Goal: Task Accomplishment & Management: Complete application form

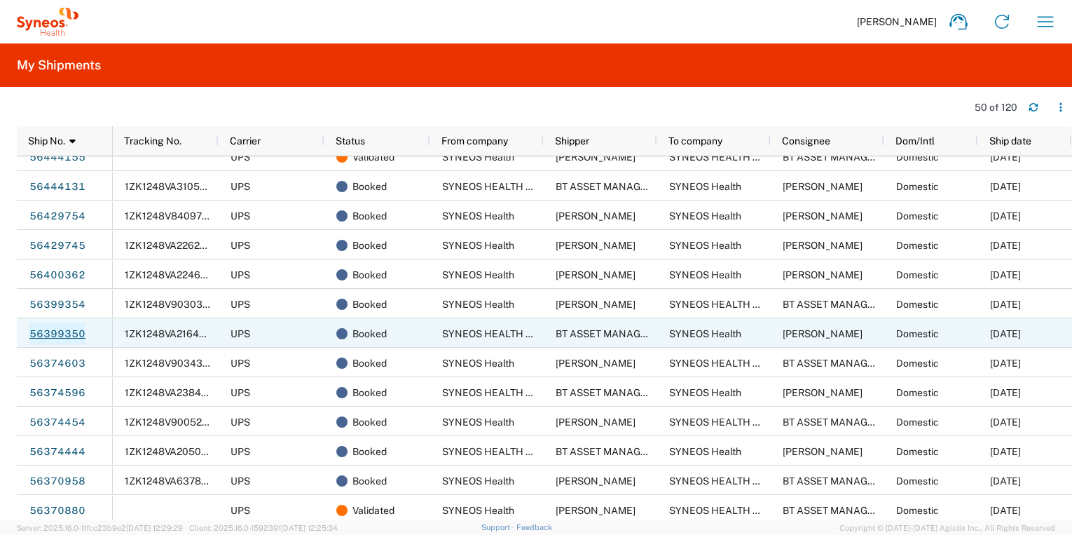
click at [53, 332] on link "56399350" at bounding box center [57, 333] width 57 height 22
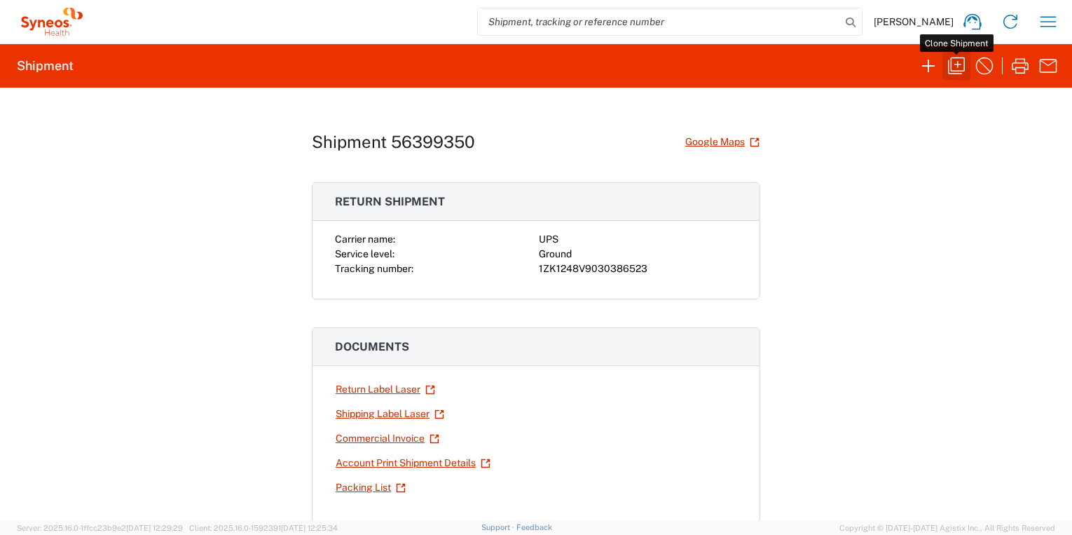
click at [959, 70] on icon "button" at bounding box center [957, 66] width 22 height 22
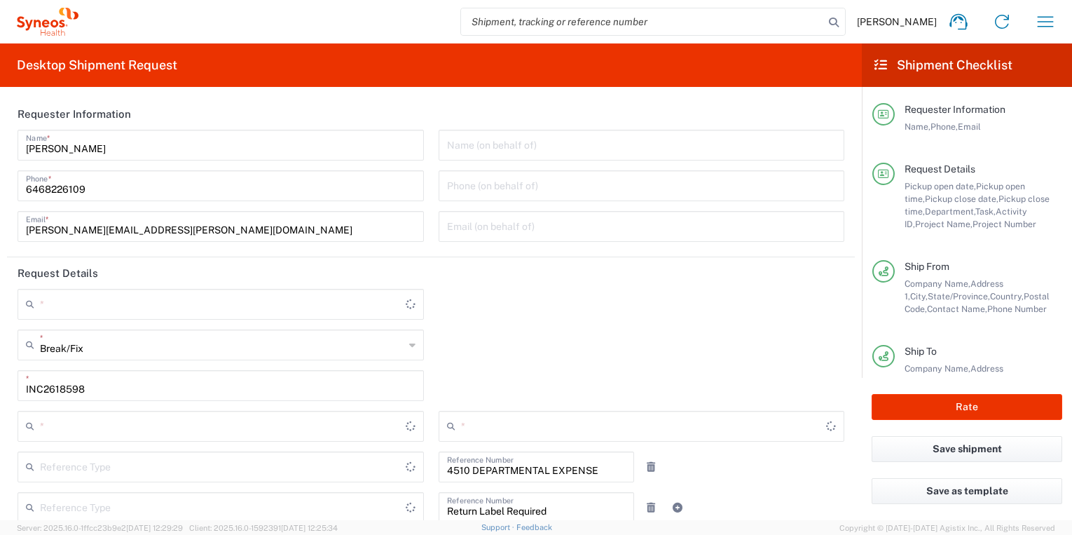
type input "[US_STATE]"
type input "Residential/Home"
type input "USD"
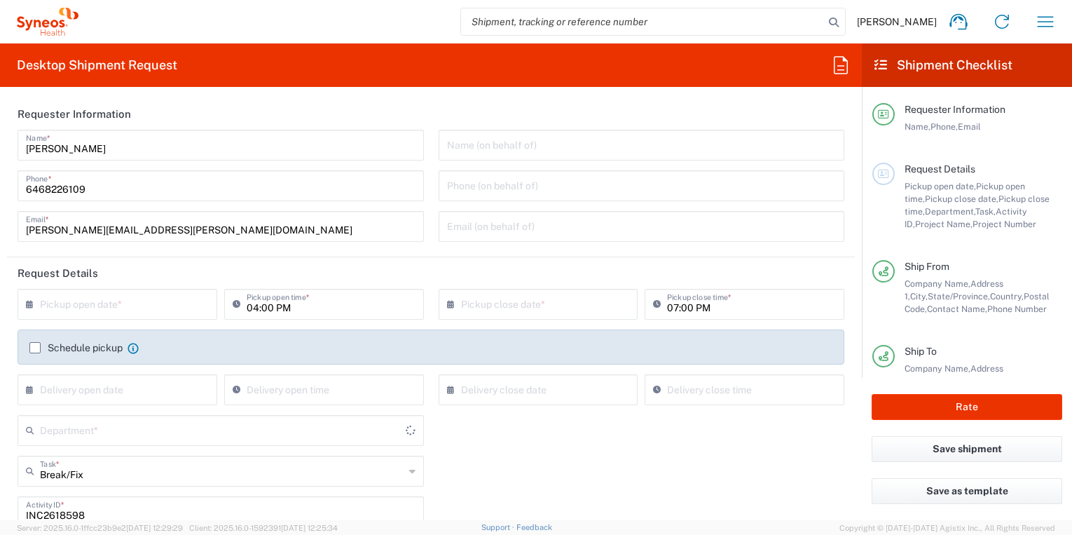
type input "Business (General)"
type input "Large Box"
type input "[GEOGRAPHIC_DATA]"
type input "4510 DEPARTMENTAL EXPENSE"
type input "[US_STATE]"
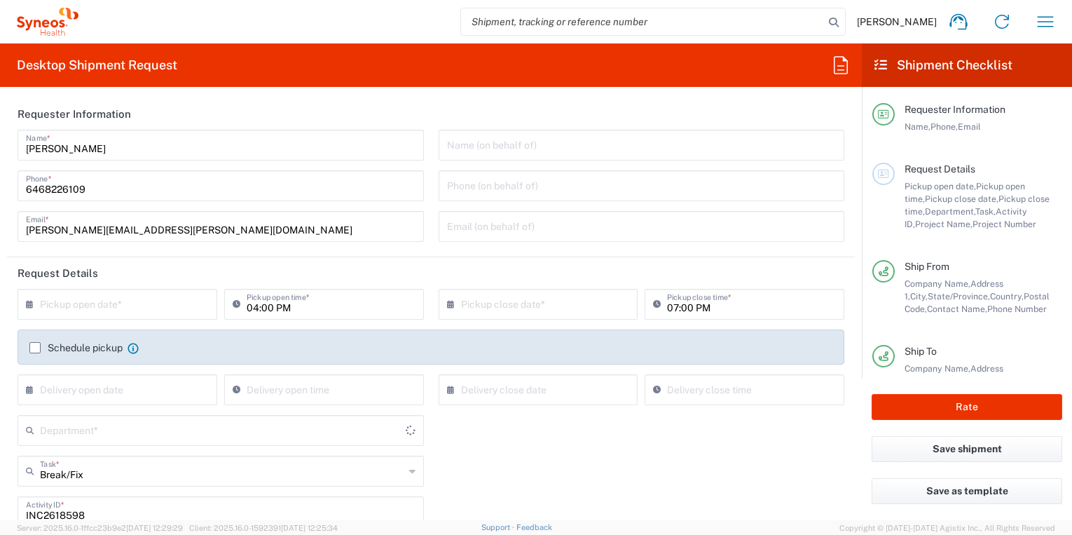
type input "Customer Ref"
type input "Ground"
type input "[GEOGRAPHIC_DATA]"
type input "4510 DEPARTMENTAL EXPENSE"
type input "General"
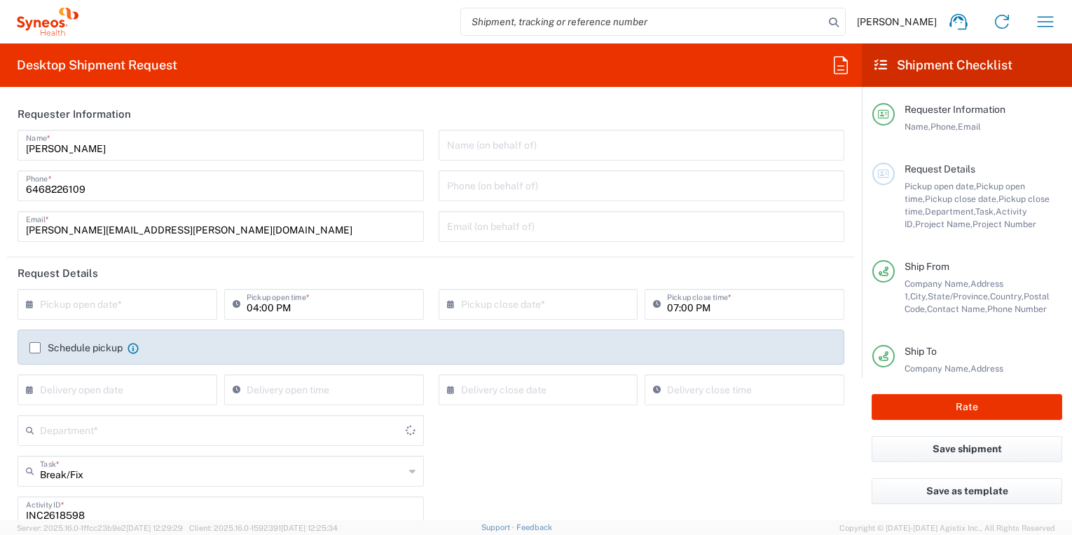
type input "4510"
type input "SYNEOS HEALTH LLC [GEOGRAPHIC_DATA] [GEOGRAPHIC_DATA]"
click at [405, 470] on div "Break/Fix Task *" at bounding box center [221, 471] width 407 height 31
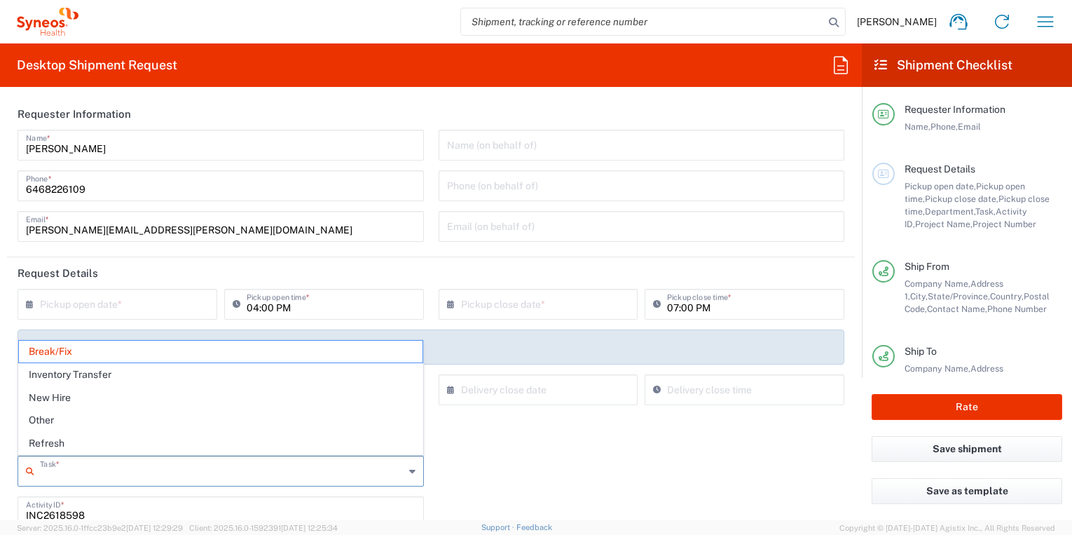
click at [292, 443] on span "Refresh" at bounding box center [221, 443] width 404 height 22
type input "Refresh"
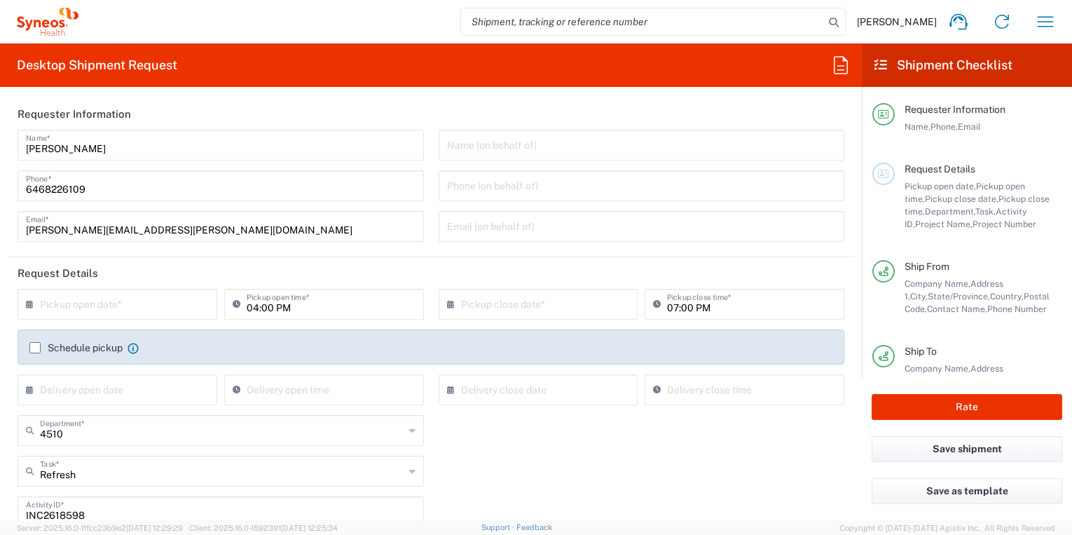
click at [137, 311] on input "text" at bounding box center [120, 303] width 161 height 25
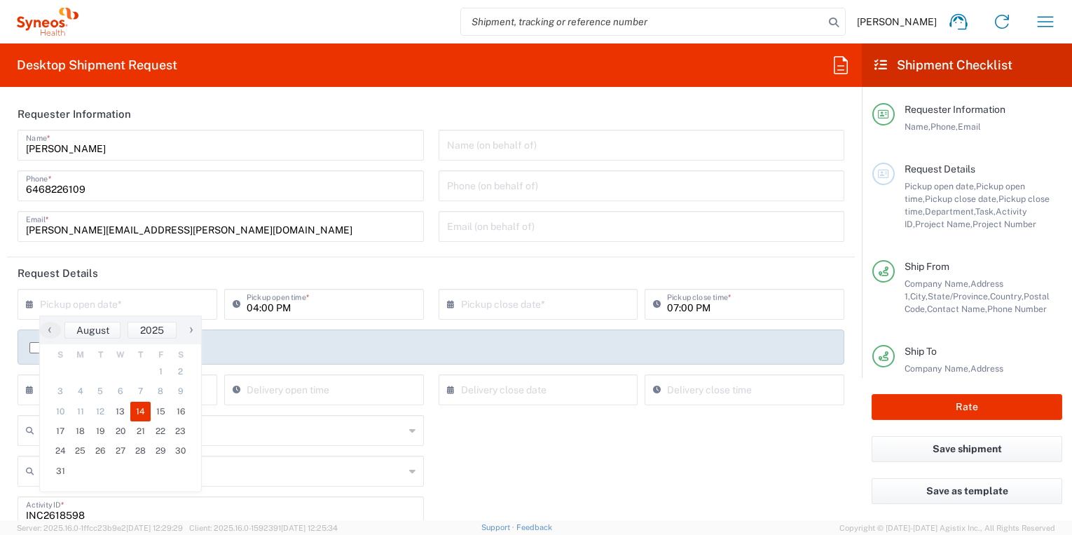
click at [139, 411] on span "14" at bounding box center [140, 412] width 20 height 20
type input "[DATE]"
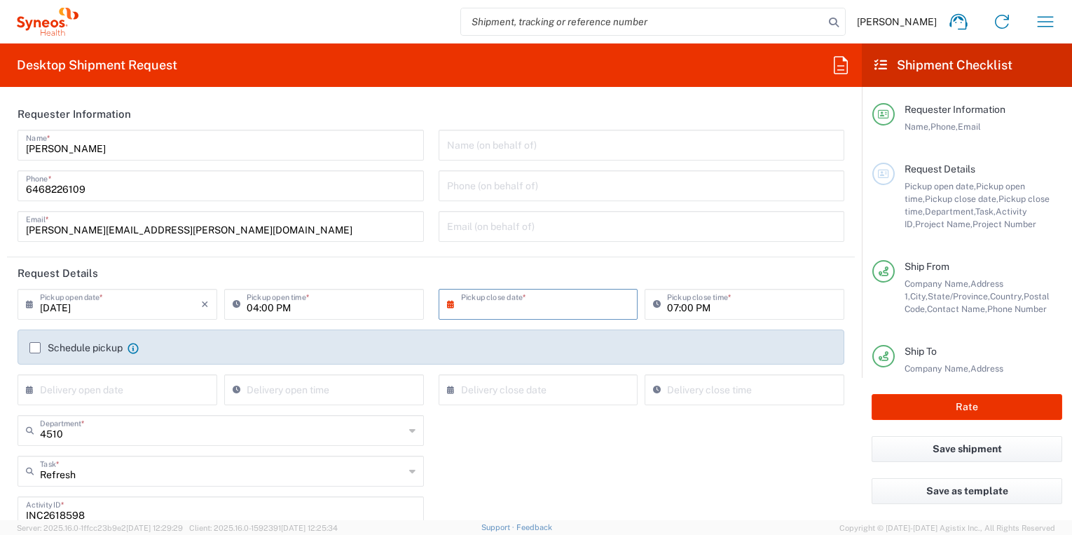
click at [550, 308] on input "text" at bounding box center [541, 303] width 161 height 25
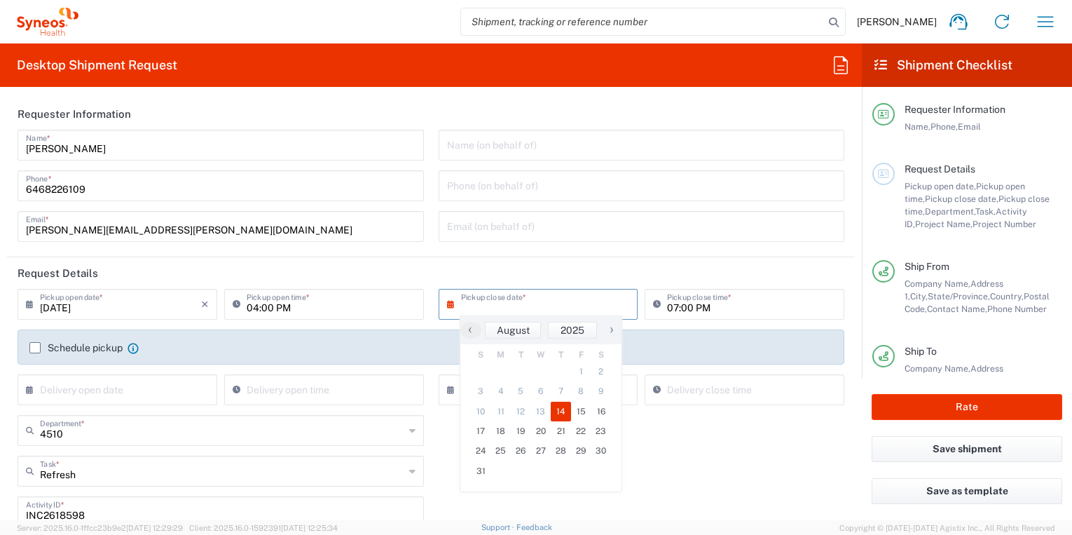
click at [561, 414] on span "14" at bounding box center [561, 412] width 20 height 20
type input "[DATE]"
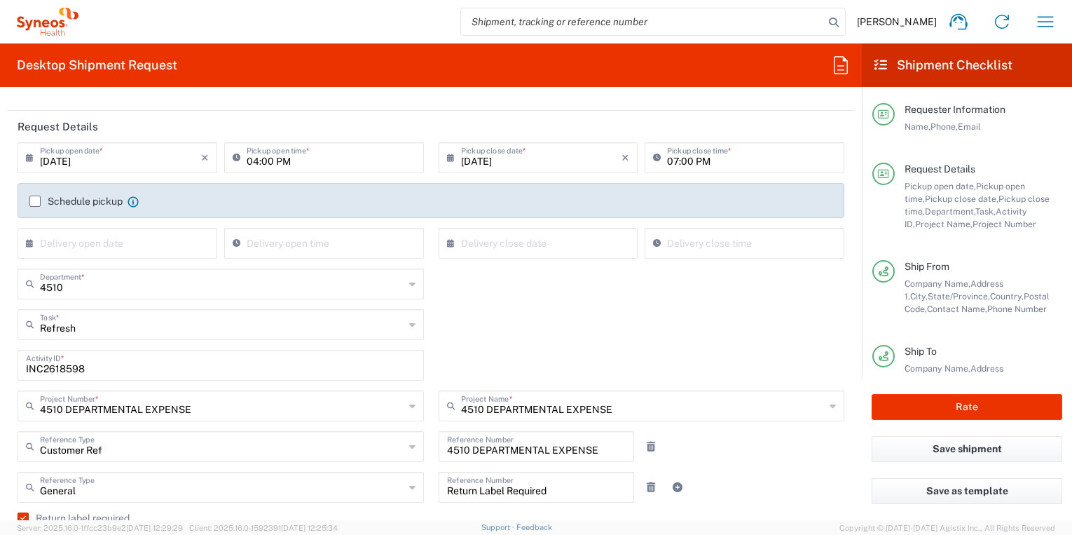
scroll to position [147, 0]
click at [68, 370] on input "INC2618598" at bounding box center [221, 363] width 390 height 25
paste input "SCTASK2686456"
type input "SCTASK2686456"
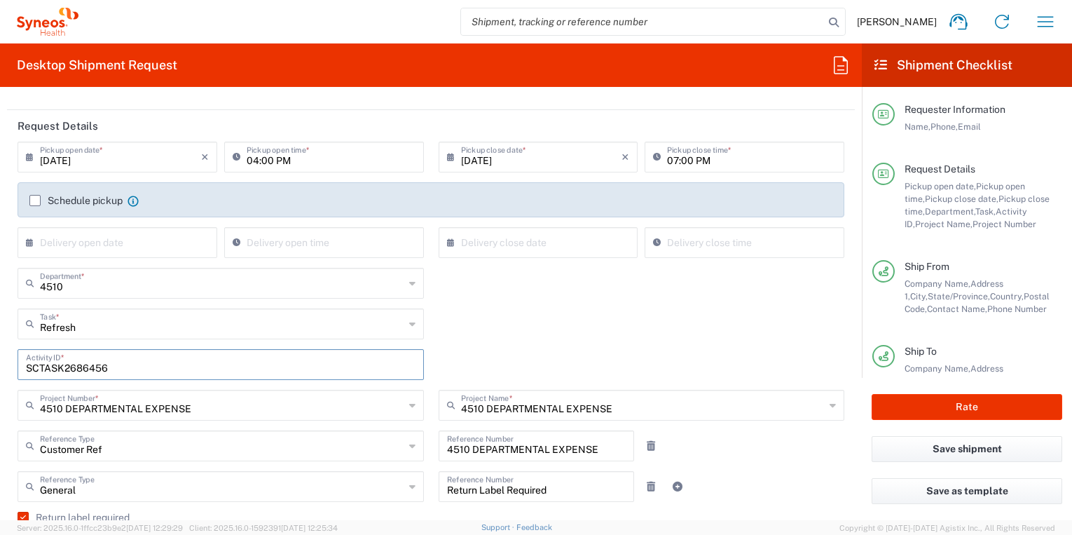
click at [435, 377] on div "SCTASK2686456 Activity ID *" at bounding box center [432, 369] width 842 height 41
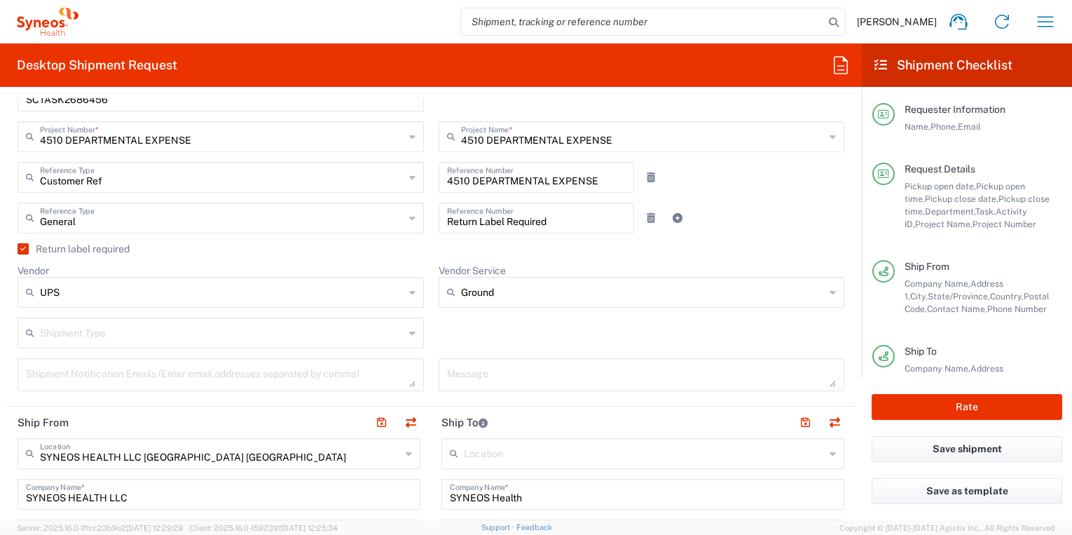
scroll to position [419, 0]
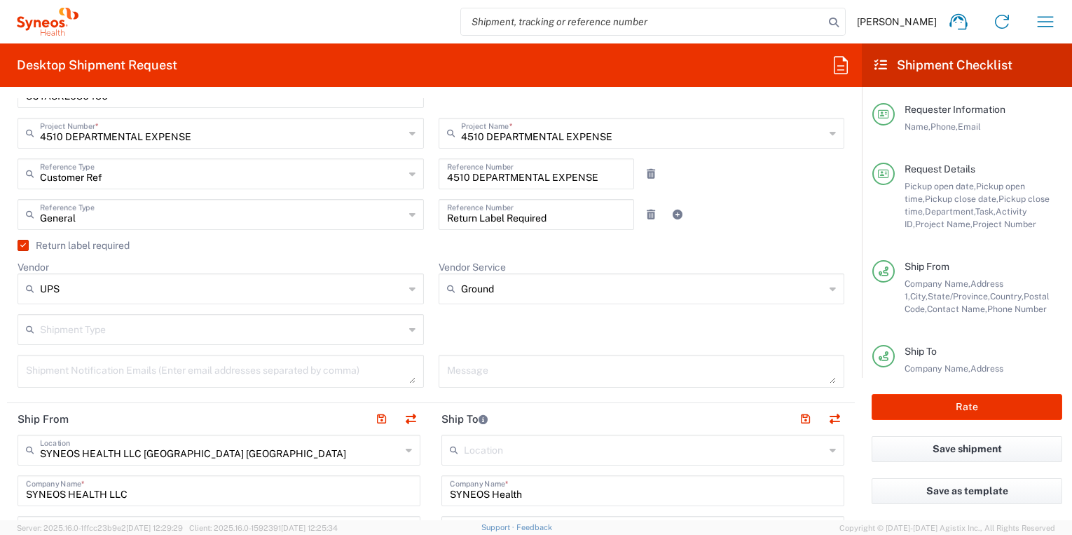
click at [25, 246] on label "Return label required" at bounding box center [74, 245] width 112 height 11
click at [20, 245] on input "Return label required" at bounding box center [20, 245] width 0 height 0
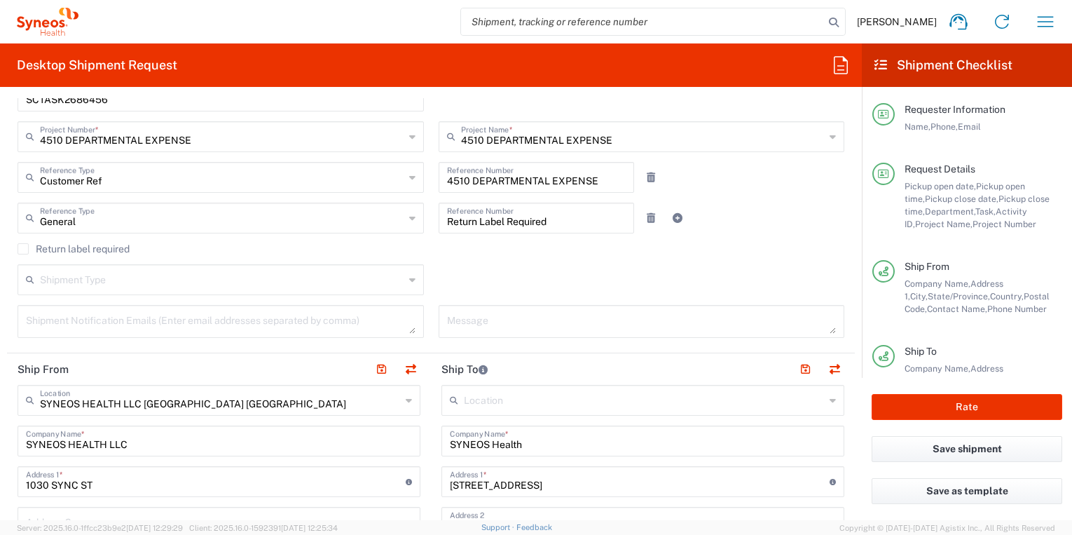
click at [25, 246] on label "Return label required" at bounding box center [74, 248] width 112 height 11
click at [23, 249] on input "Return label required" at bounding box center [23, 249] width 0 height 0
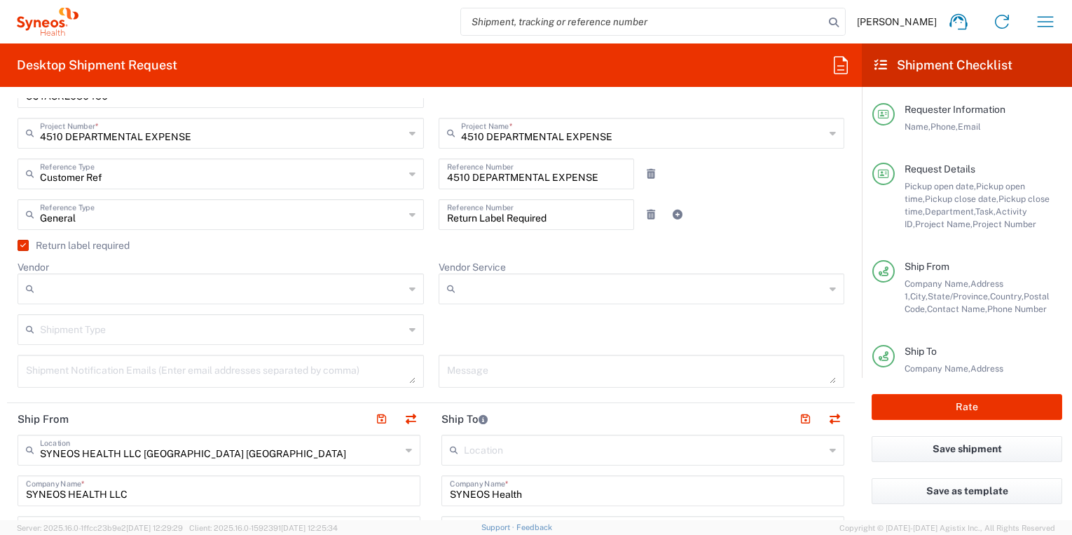
scroll to position [420, 0]
click at [410, 289] on icon at bounding box center [412, 288] width 6 height 22
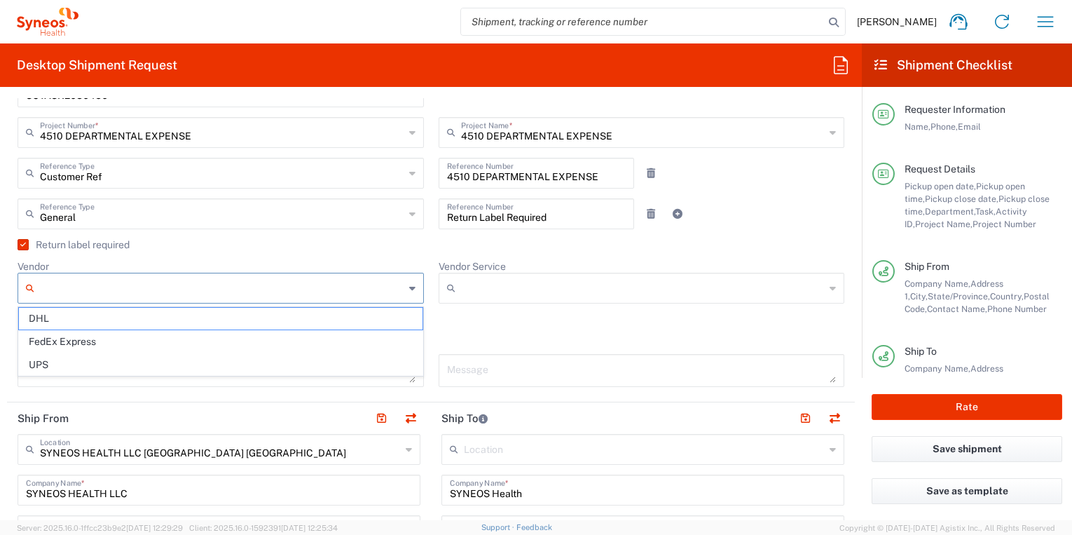
click at [336, 372] on span "UPS" at bounding box center [221, 365] width 404 height 22
type input "UPS"
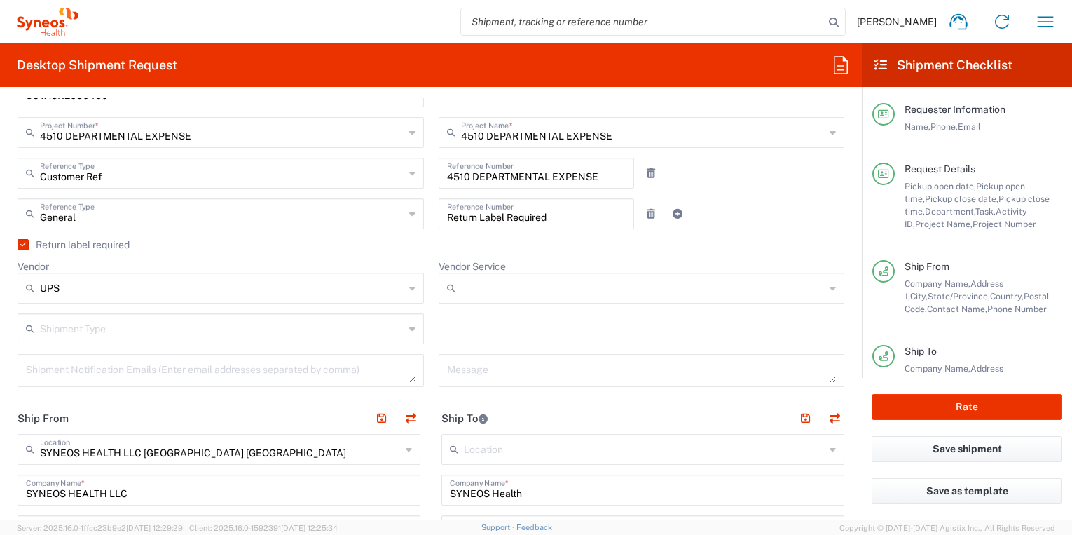
click at [528, 293] on input "Vendor Service" at bounding box center [643, 288] width 364 height 22
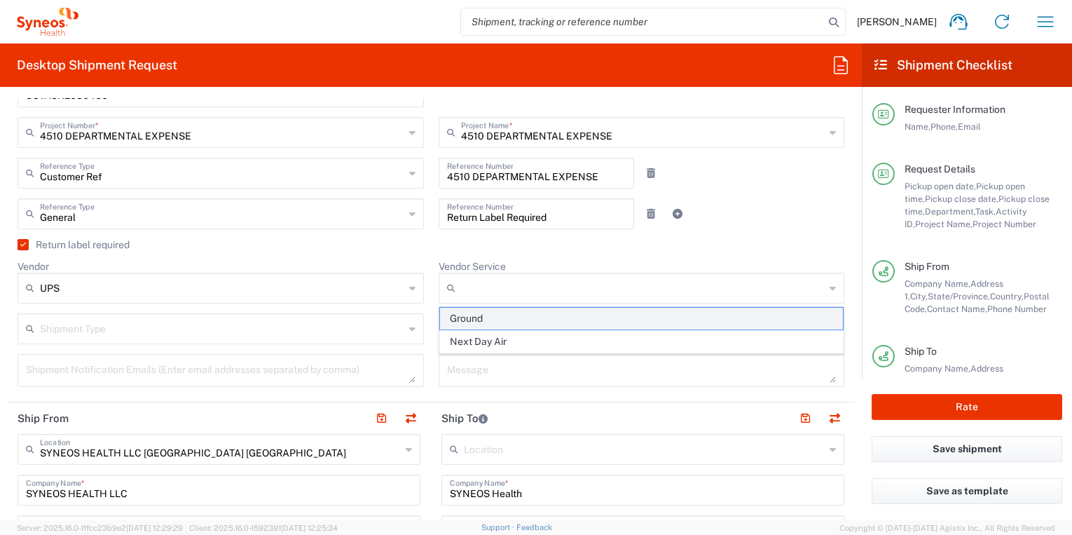
click at [515, 318] on span "Ground" at bounding box center [642, 319] width 404 height 22
type input "Ground"
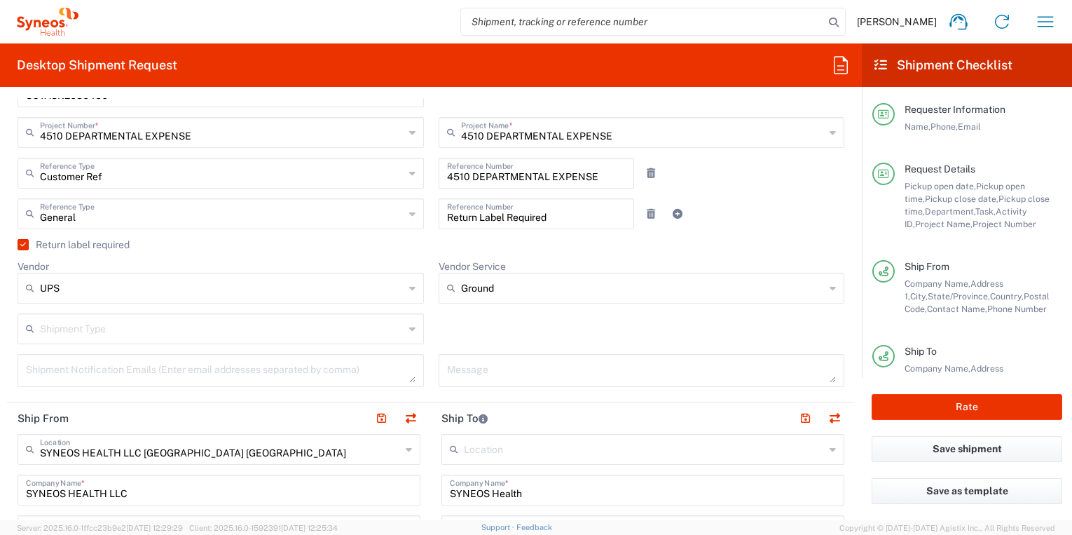
click at [409, 329] on icon at bounding box center [412, 329] width 6 height 22
click at [384, 374] on span "Regular" at bounding box center [221, 382] width 404 height 22
type input "Regular"
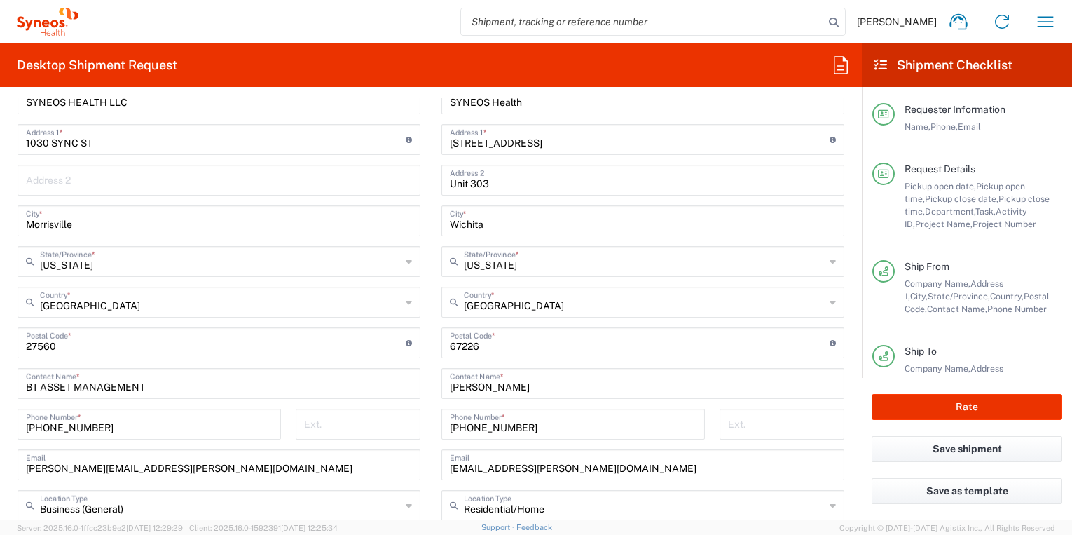
scroll to position [796, 0]
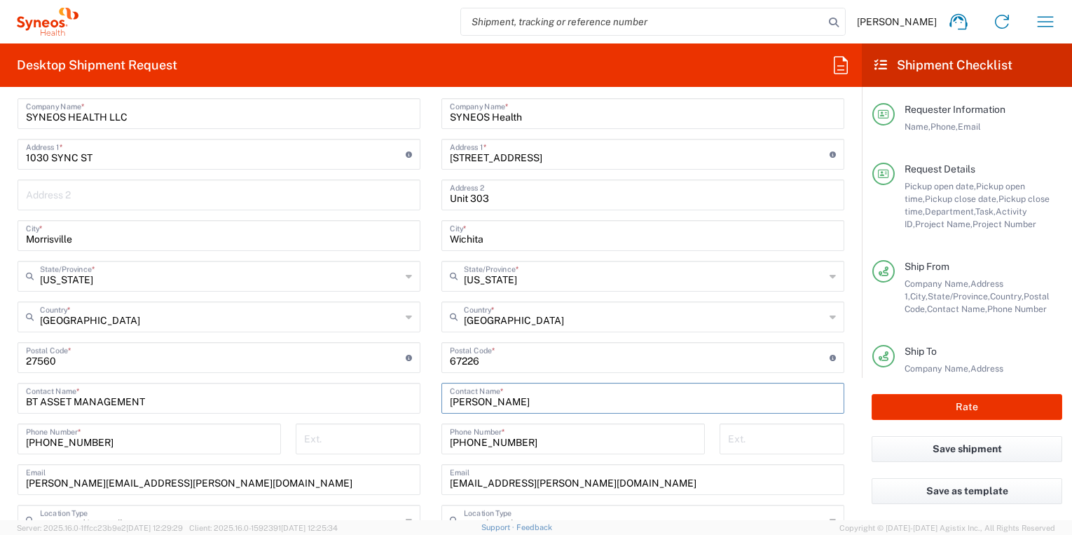
drag, startPoint x: 511, startPoint y: 404, endPoint x: 432, endPoint y: 396, distance: 79.0
click at [432, 396] on main "Location [PERSON_NAME] LLC-[GEOGRAPHIC_DATA] [GEOGRAPHIC_DATA] [GEOGRAPHIC_DATA…" at bounding box center [643, 351] width 424 height 589
paste input "[PERSON_NAME] [PERSON_NAME]"
type input "[PERSON_NAME] [PERSON_NAME]"
drag, startPoint x: 436, startPoint y: 399, endPoint x: 426, endPoint y: 399, distance: 9.8
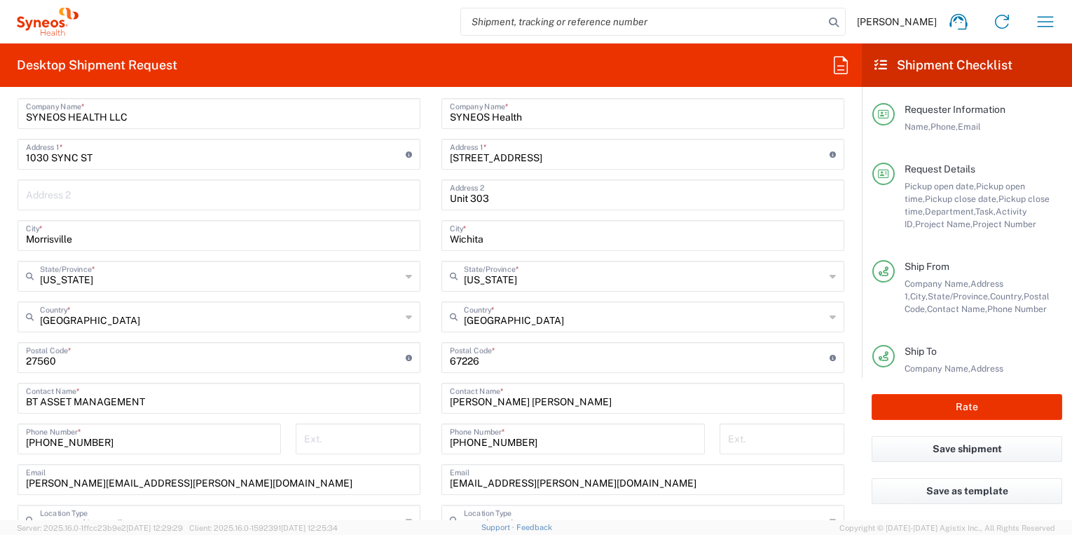
click at [435, 399] on main "Location [PERSON_NAME] LLC-[GEOGRAPHIC_DATA] [GEOGRAPHIC_DATA] [GEOGRAPHIC_DATA…" at bounding box center [643, 351] width 424 height 589
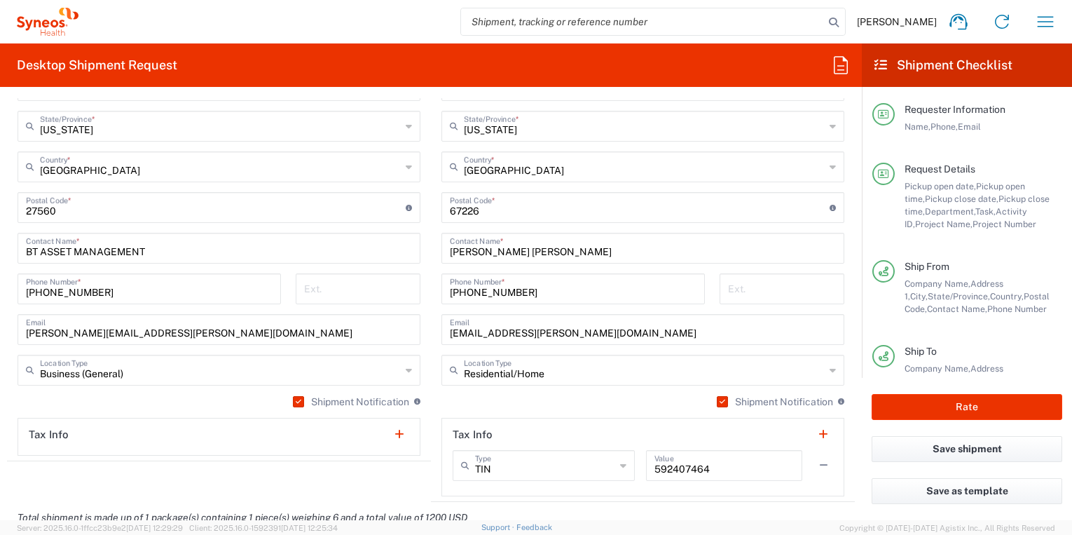
scroll to position [951, 0]
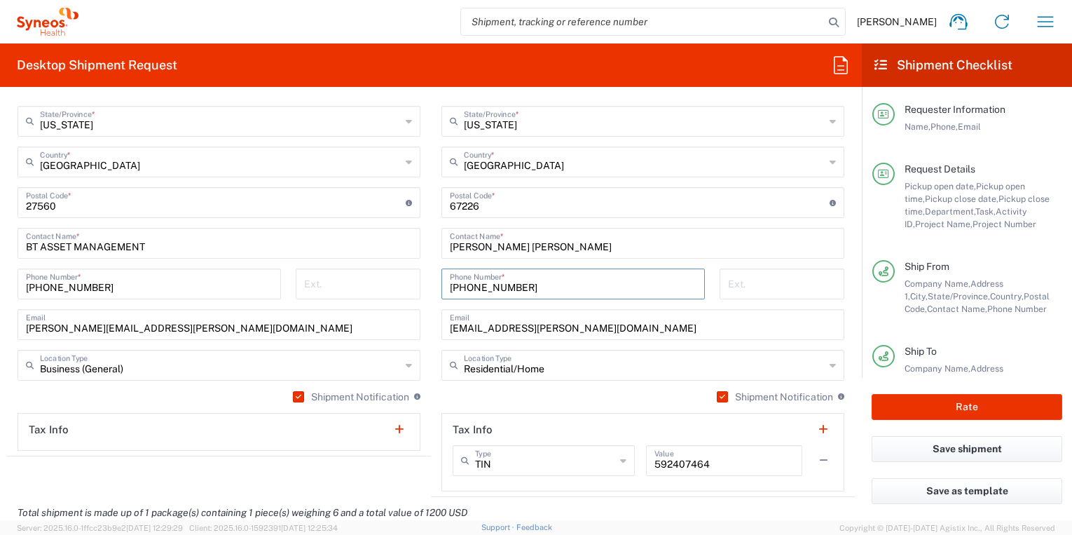
drag, startPoint x: 510, startPoint y: 287, endPoint x: 437, endPoint y: 285, distance: 73.6
click at [437, 285] on div "[PHONE_NUMBER] Phone Number *" at bounding box center [574, 288] width 278 height 41
paste input "[PHONE_NUMBER]"
drag, startPoint x: 472, startPoint y: 285, endPoint x: 481, endPoint y: 311, distance: 27.9
click at [472, 285] on input "[PHONE_NUMBER]" at bounding box center [573, 283] width 247 height 25
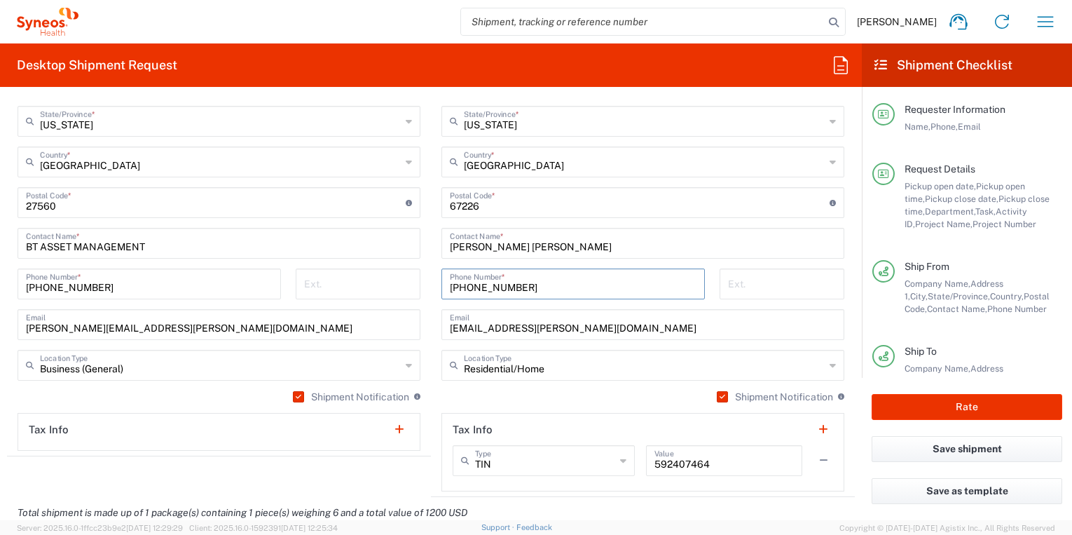
drag, startPoint x: 491, startPoint y: 286, endPoint x: 501, endPoint y: 301, distance: 18.1
click at [491, 287] on input "[PHONE_NUMBER]" at bounding box center [573, 283] width 247 height 25
type input "[PHONE_NUMBER]"
drag, startPoint x: 453, startPoint y: 329, endPoint x: 610, endPoint y: 339, distance: 158.0
click at [610, 339] on div "[EMAIL_ADDRESS][PERSON_NAME][DOMAIN_NAME] Email" at bounding box center [643, 324] width 403 height 31
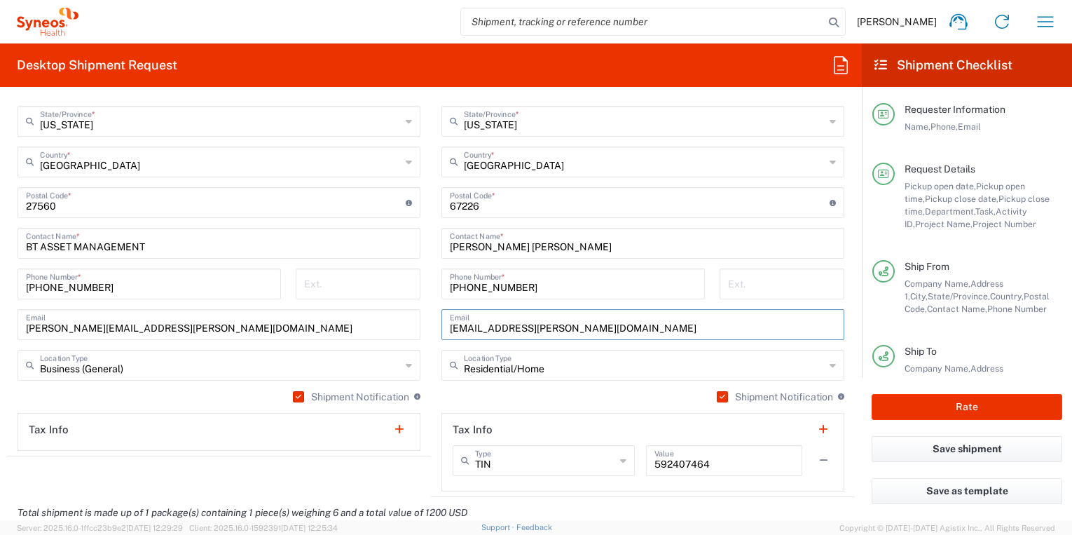
paste input "[PERSON_NAME].[PERSON_NAME]"
type input "[PERSON_NAME][EMAIL_ADDRESS][PERSON_NAME][DOMAIN_NAME]"
click at [428, 357] on main "SYNEOS HEALTH LLC [GEOGRAPHIC_DATA] [GEOGRAPHIC_DATA] Location SYNEOS HEALTH LL…" at bounding box center [219, 177] width 424 height 548
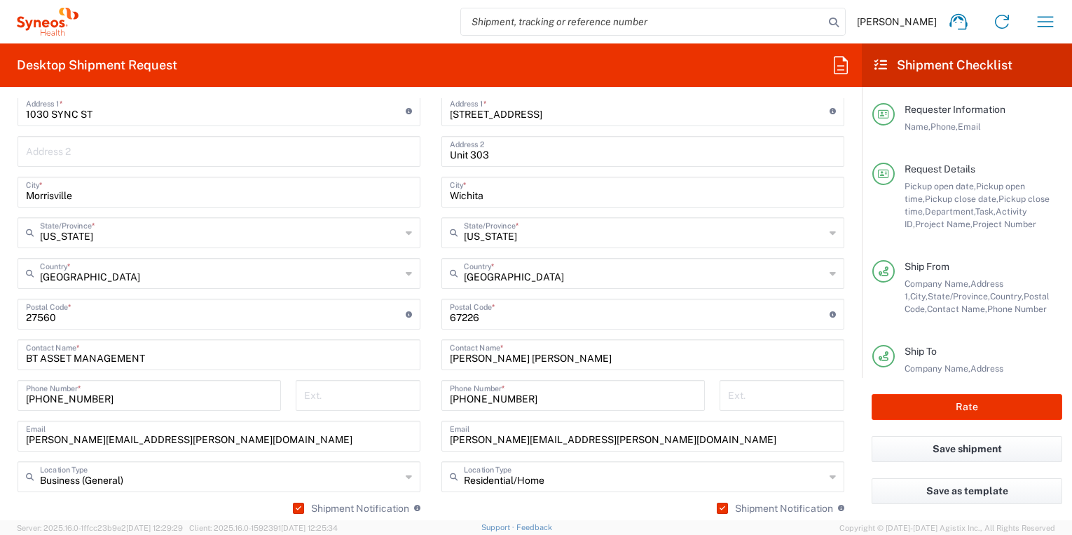
scroll to position [838, 0]
click at [458, 318] on input "undefined" at bounding box center [640, 314] width 380 height 25
paste input "60657"
type input "60657"
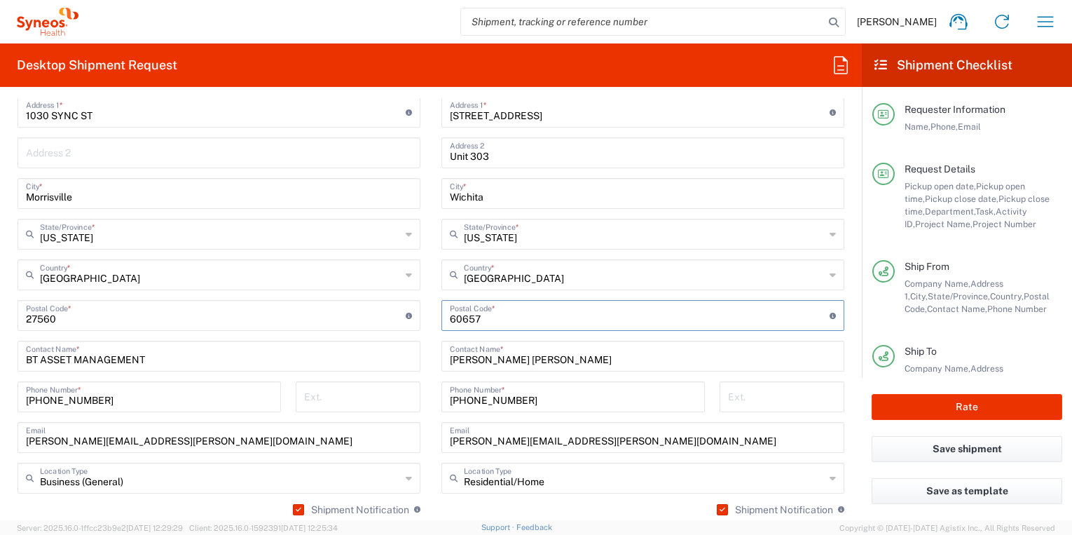
click at [432, 318] on main "Location [PERSON_NAME] LLC-[GEOGRAPHIC_DATA] [GEOGRAPHIC_DATA] [GEOGRAPHIC_DATA…" at bounding box center [643, 309] width 424 height 589
click at [538, 238] on input "text" at bounding box center [644, 233] width 361 height 25
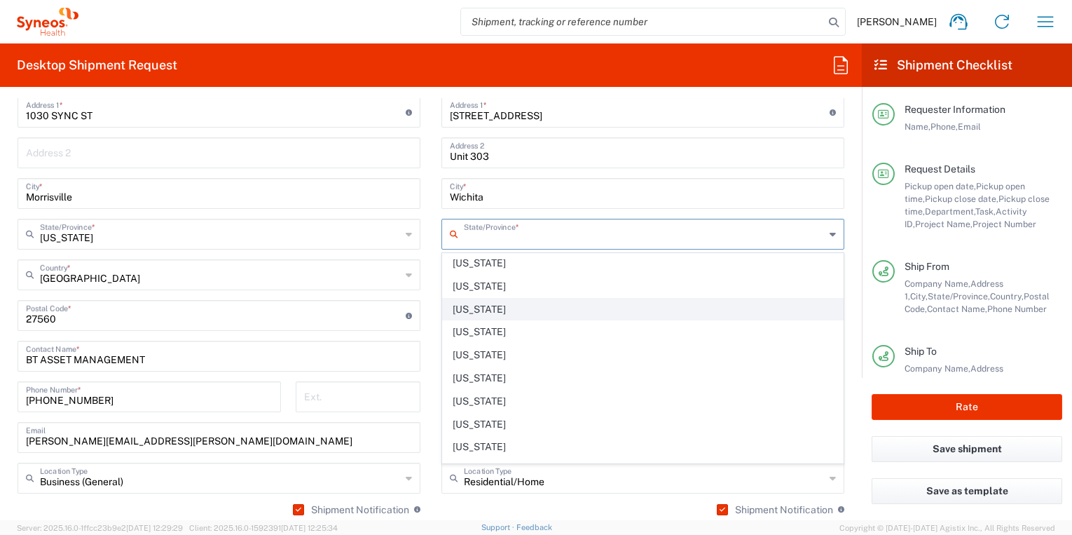
scroll to position [349, 0]
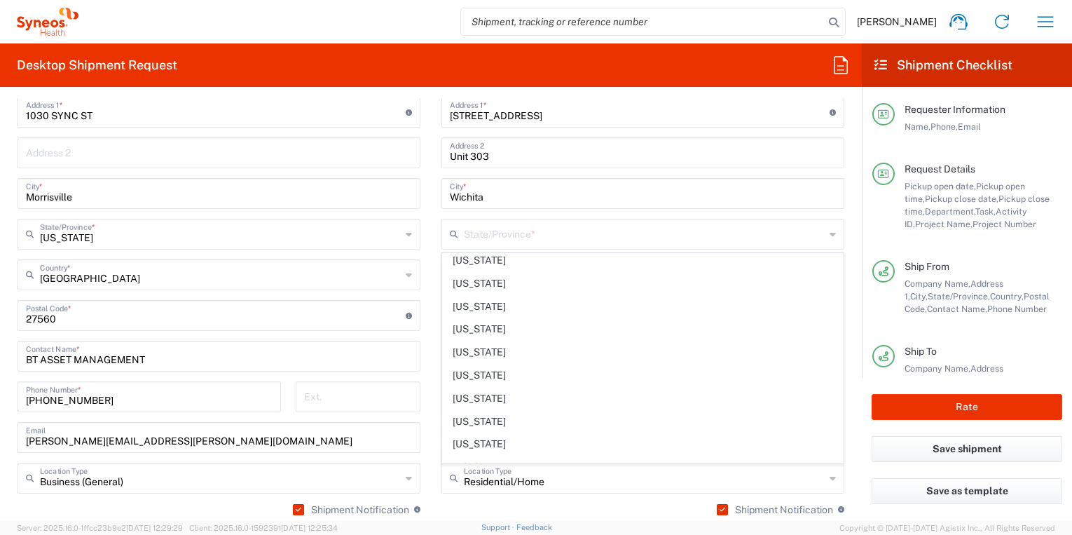
click at [481, 310] on span "[US_STATE]" at bounding box center [643, 307] width 400 height 22
type input "[US_STATE]"
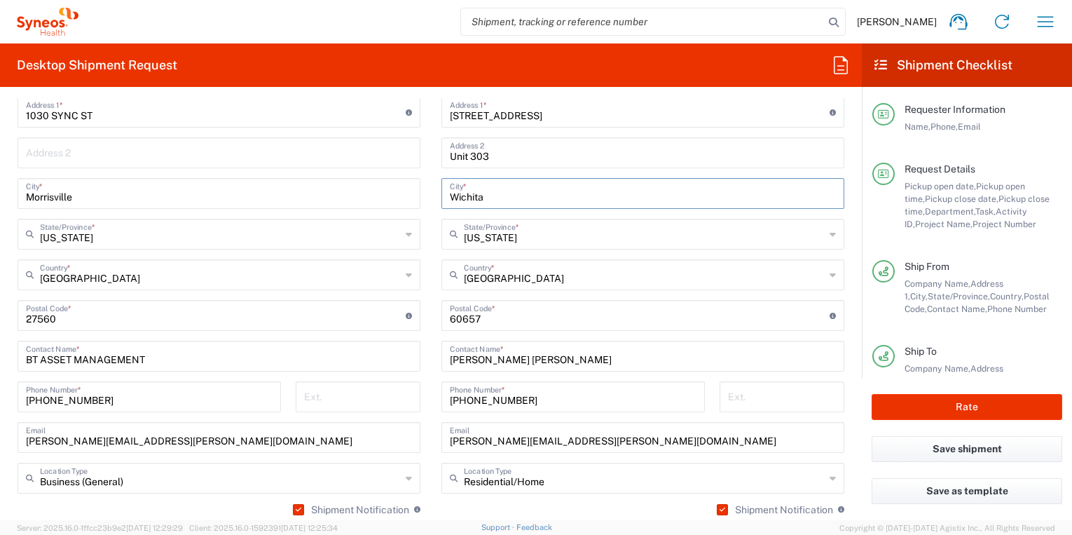
click at [465, 197] on input "Wichita" at bounding box center [643, 192] width 386 height 25
click at [465, 196] on input "Wichita" at bounding box center [643, 192] width 386 height 25
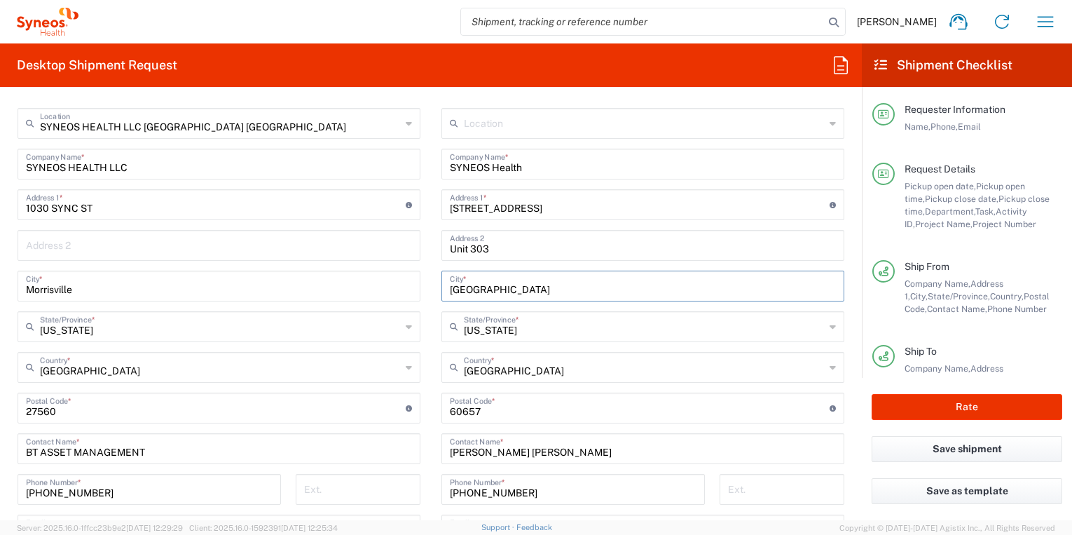
scroll to position [749, 0]
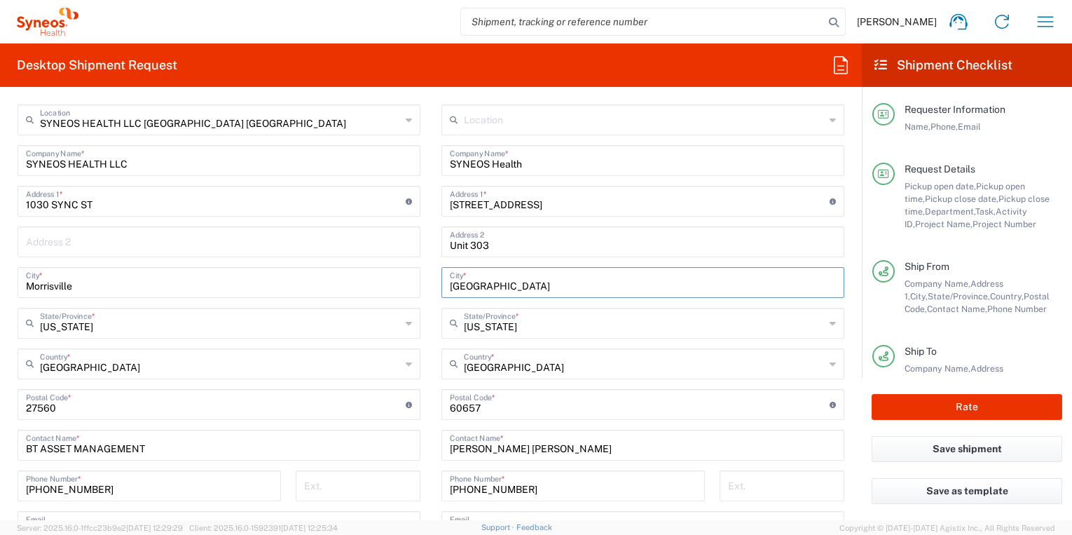
type input "[GEOGRAPHIC_DATA]"
drag, startPoint x: 554, startPoint y: 205, endPoint x: 405, endPoint y: 207, distance: 148.6
click at [405, 207] on div "Ship From SYNEOS HEALTH LLC [GEOGRAPHIC_DATA] [GEOGRAPHIC_DATA] Location SYNEOS…" at bounding box center [431, 386] width 848 height 626
paste input "[STREET_ADDRESS][PERSON_NAME]"
type input "[STREET_ADDRESS][PERSON_NAME]"
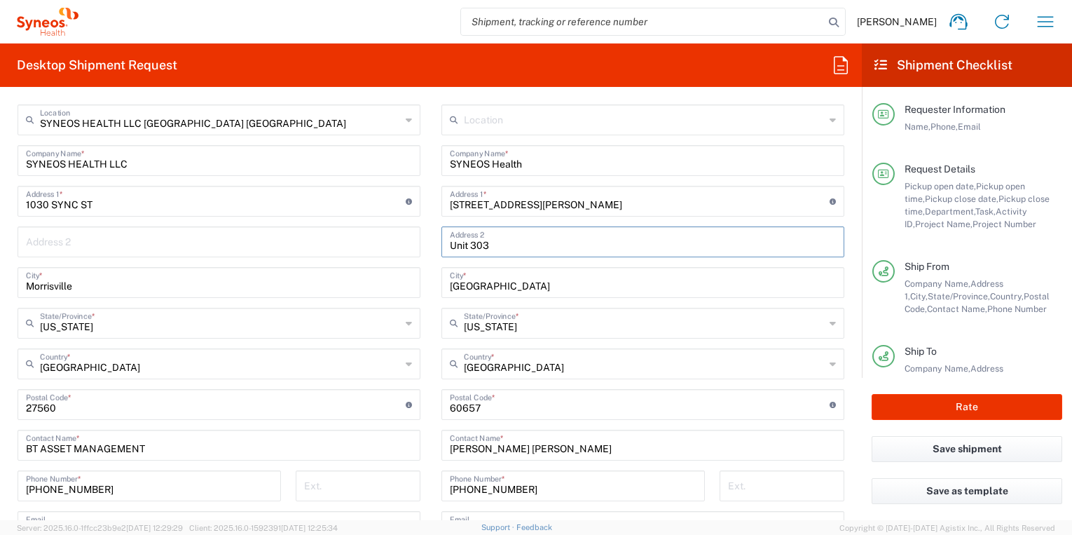
drag, startPoint x: 505, startPoint y: 242, endPoint x: 446, endPoint y: 242, distance: 58.2
click at [447, 243] on div "Unit 303 Address 2" at bounding box center [643, 241] width 403 height 31
paste input "[STREET_ADDRESS][PERSON_NAME]"
click at [548, 246] on input "[STREET_ADDRESS][PERSON_NAME]" at bounding box center [643, 240] width 386 height 25
type input "Apt 3"
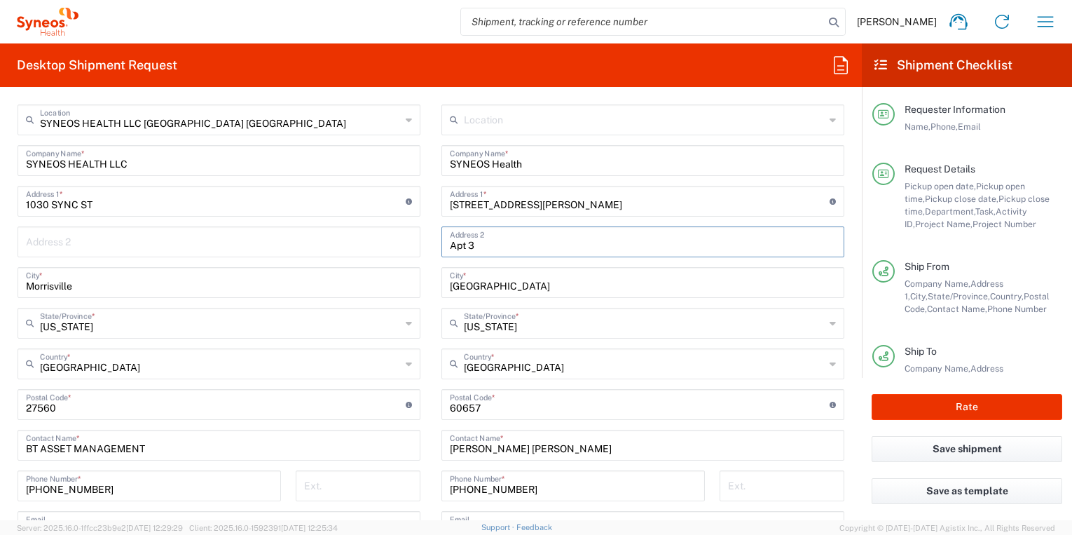
click at [582, 201] on input "[STREET_ADDRESS][PERSON_NAME]" at bounding box center [640, 200] width 380 height 25
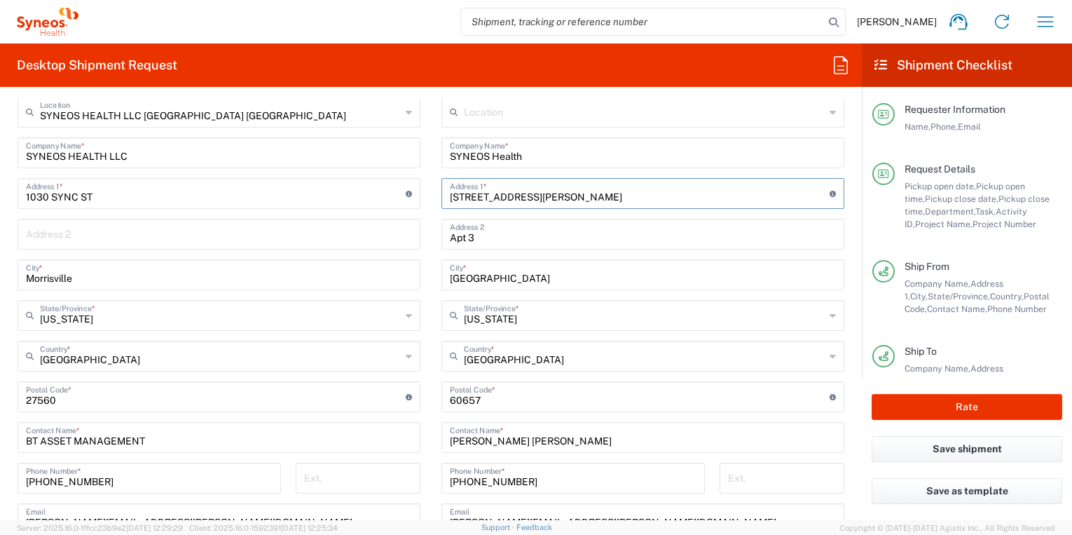
type input "[STREET_ADDRESS][PERSON_NAME]"
click at [428, 245] on main "SYNEOS HEALTH LLC [GEOGRAPHIC_DATA] [GEOGRAPHIC_DATA] Location SYNEOS HEALTH LL…" at bounding box center [219, 371] width 424 height 548
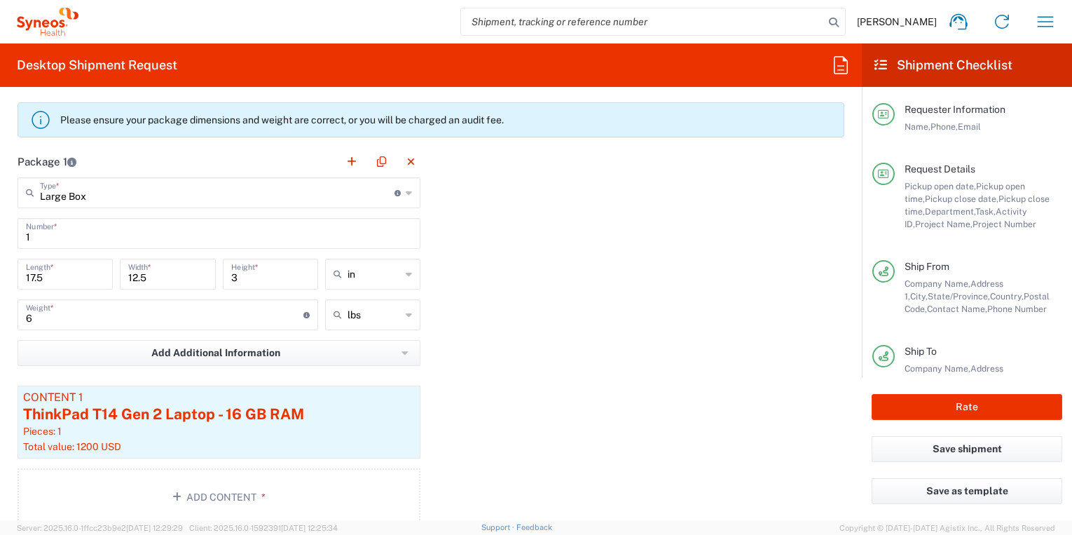
scroll to position [1354, 0]
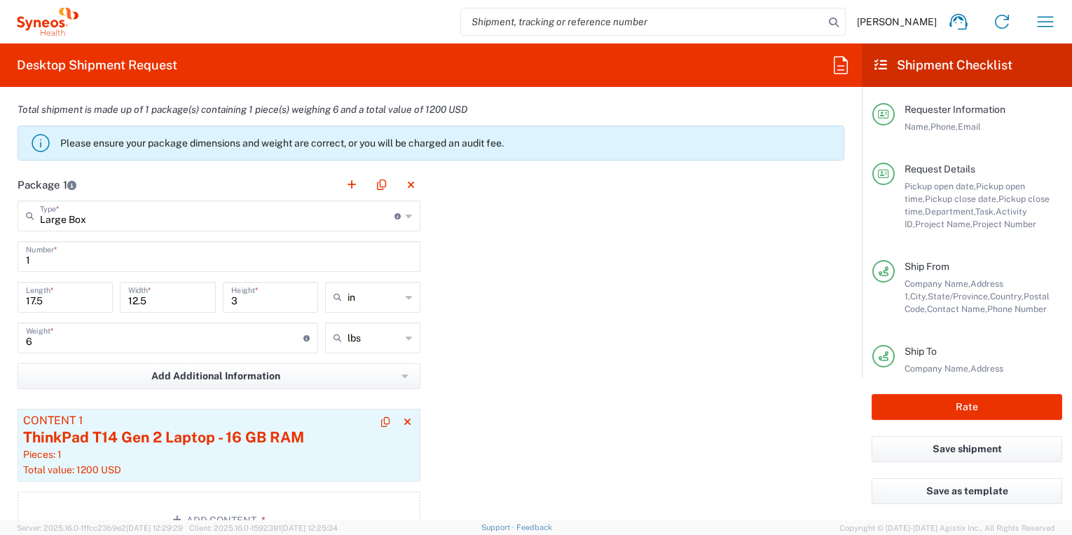
click at [263, 428] on div "ThinkPad T14 Gen 2 Laptop - 16 GB RAM" at bounding box center [219, 437] width 392 height 21
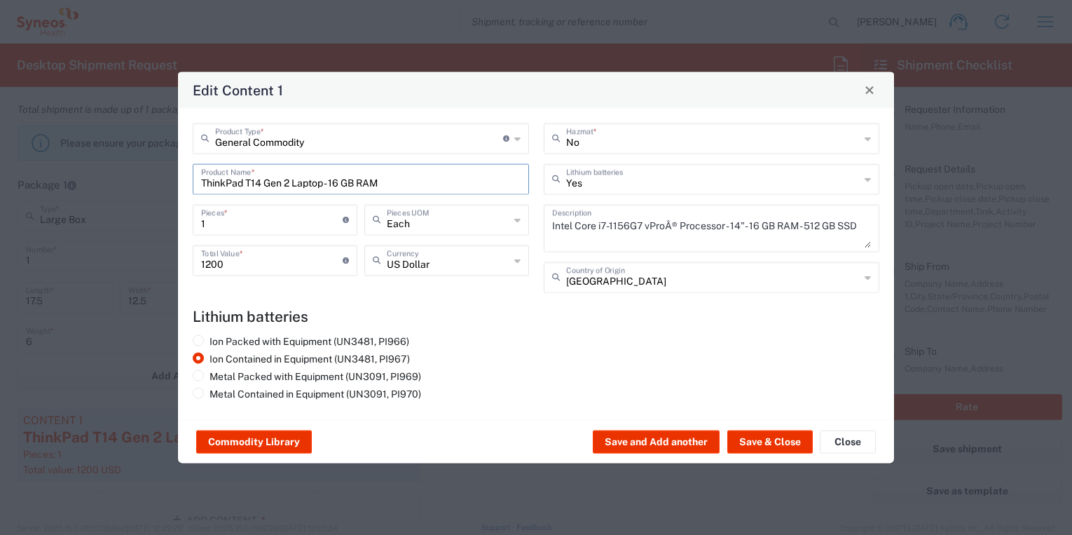
drag, startPoint x: 386, startPoint y: 182, endPoint x: 114, endPoint y: 177, distance: 272.7
click at [114, 177] on div "Edit Content 1 General Commodity Product Type * Document: Paper document genera…" at bounding box center [536, 267] width 1072 height 535
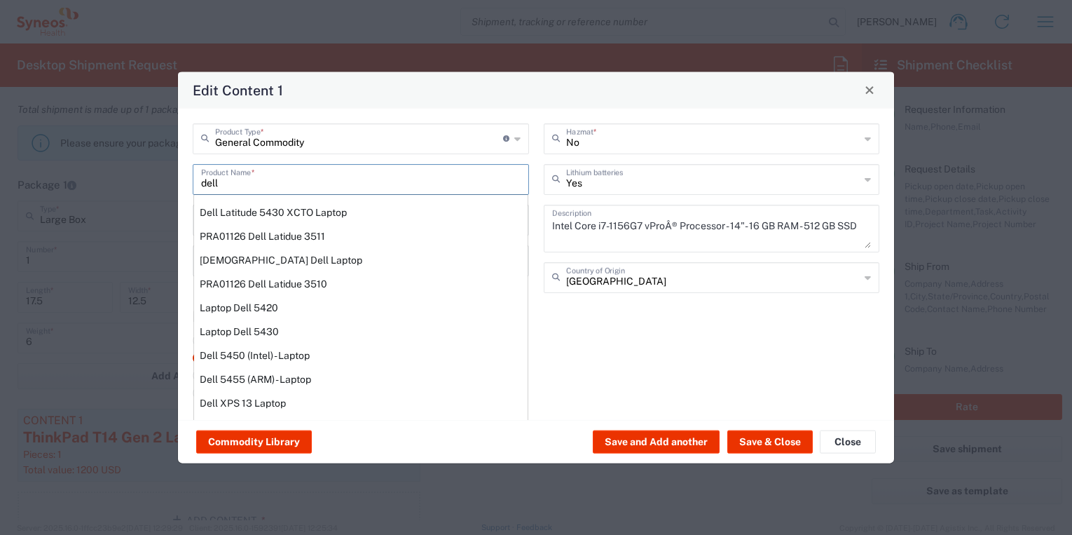
click at [269, 300] on div "Laptop Dell 5420" at bounding box center [361, 307] width 334 height 24
type input "Laptop Dell 5420"
type textarea "Laptop Latitude Dell 5420"
type input "[GEOGRAPHIC_DATA]"
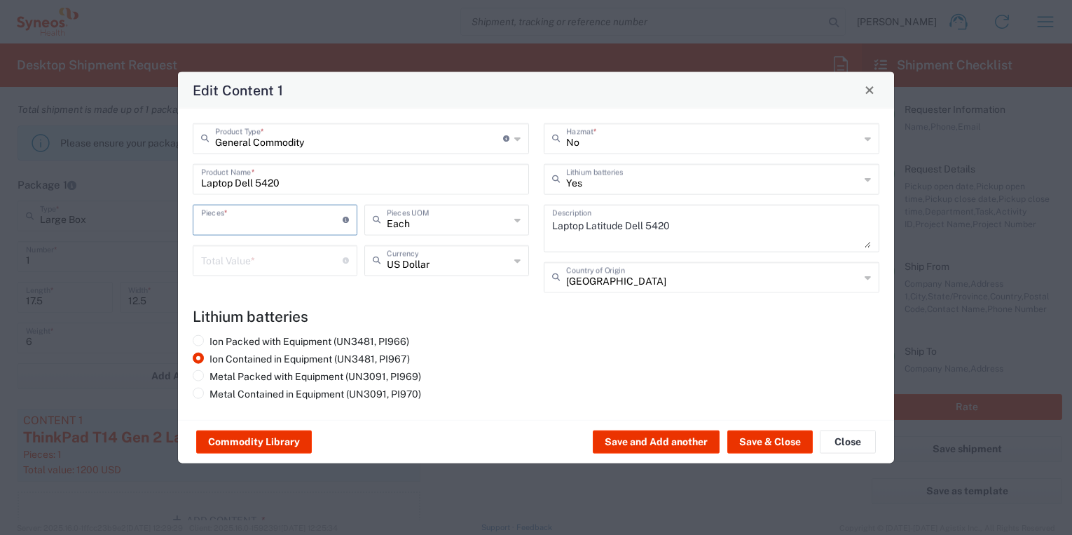
click at [244, 221] on input "number" at bounding box center [272, 218] width 142 height 25
type input "1"
click at [247, 259] on input "number" at bounding box center [272, 259] width 142 height 25
type input "1200"
click at [505, 358] on div "Ion Packed with Equipment (UN3481, PI966) Ion Contained in Equipment (UN3481, P…" at bounding box center [361, 369] width 351 height 70
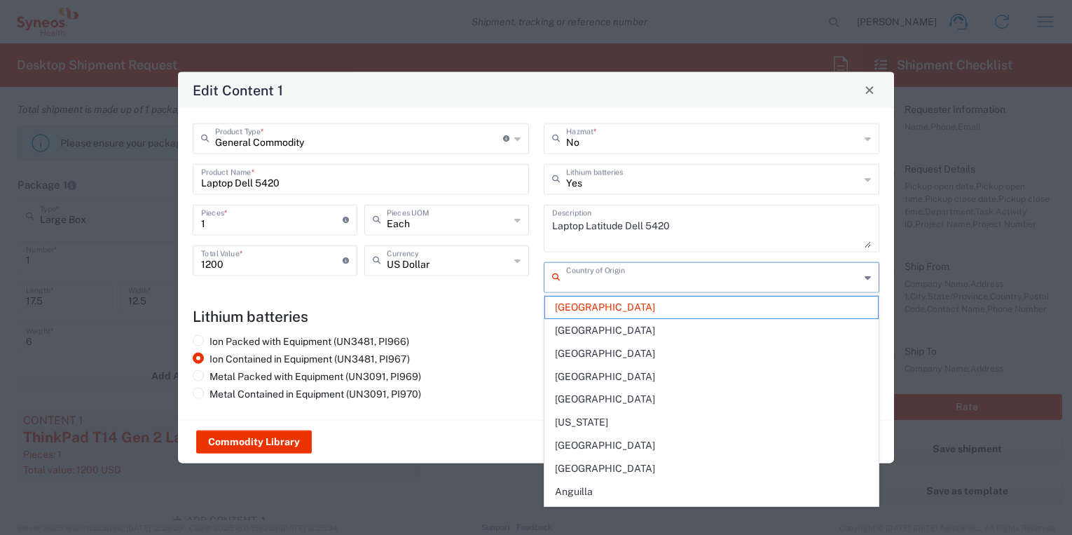
click at [630, 279] on input "text" at bounding box center [713, 276] width 294 height 25
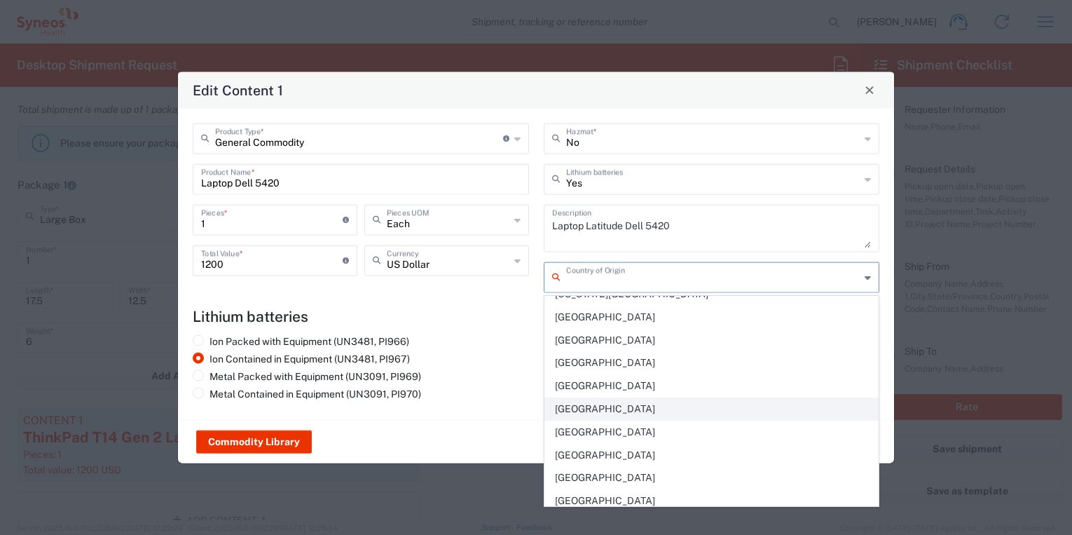
scroll to position [5342, 0]
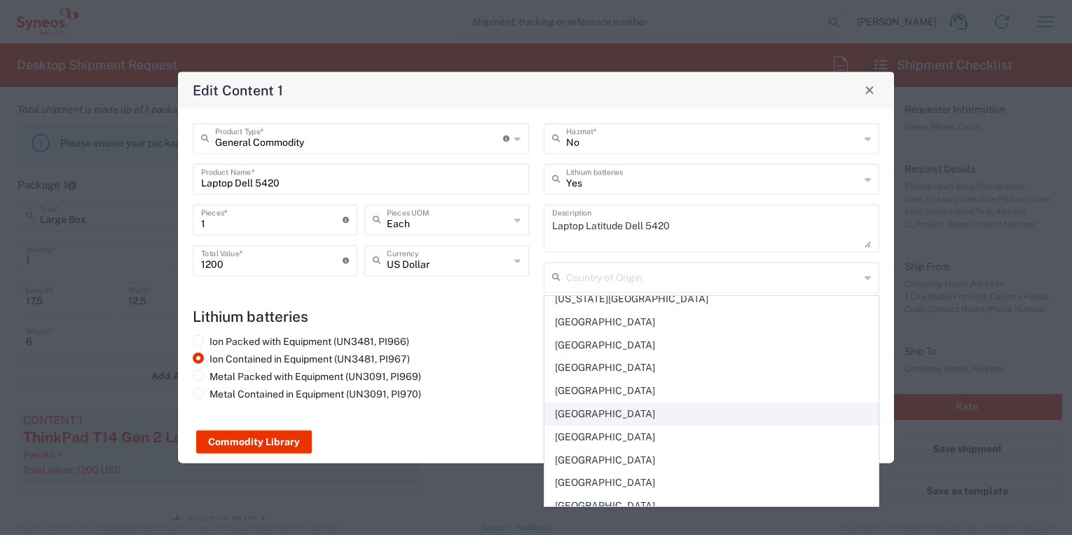
click at [624, 416] on span "[GEOGRAPHIC_DATA]" at bounding box center [712, 414] width 334 height 22
type input "[GEOGRAPHIC_DATA]"
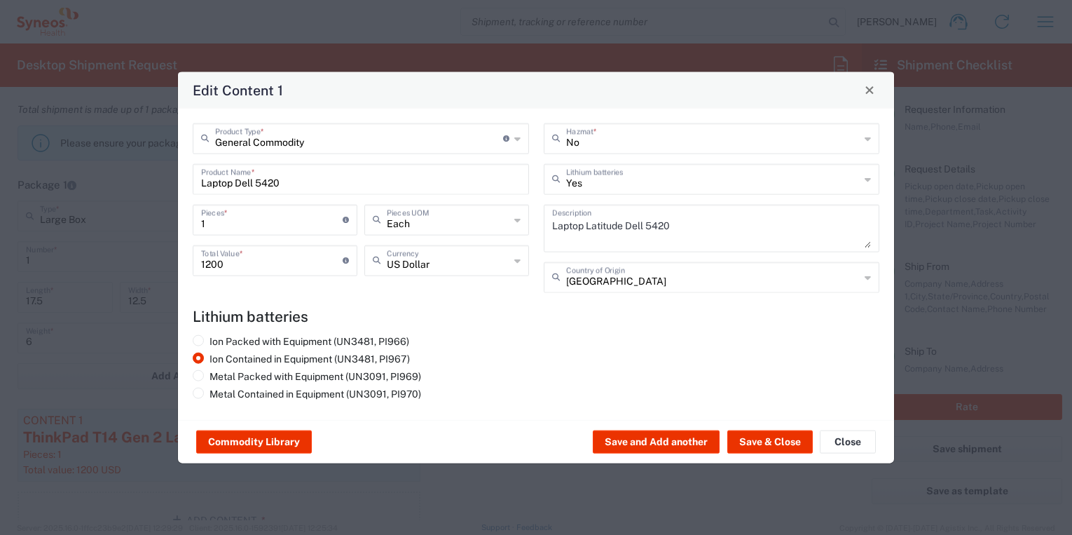
click at [553, 393] on div "Ion Packed with Equipment (UN3481, PI966) Ion Contained in Equipment (UN3481, P…" at bounding box center [537, 369] width 702 height 70
click at [767, 443] on button "Save & Close" at bounding box center [771, 441] width 86 height 22
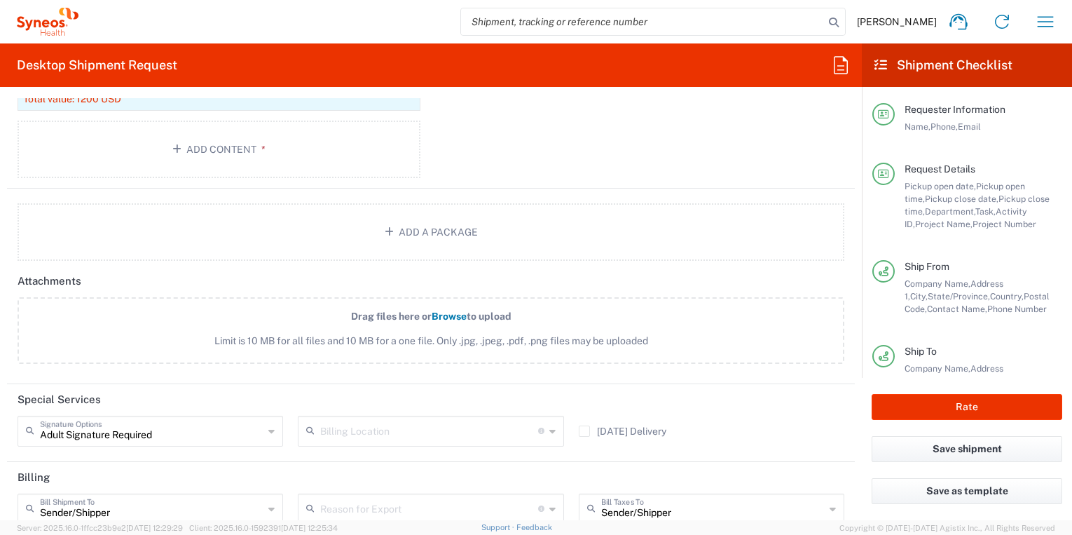
scroll to position [1876, 0]
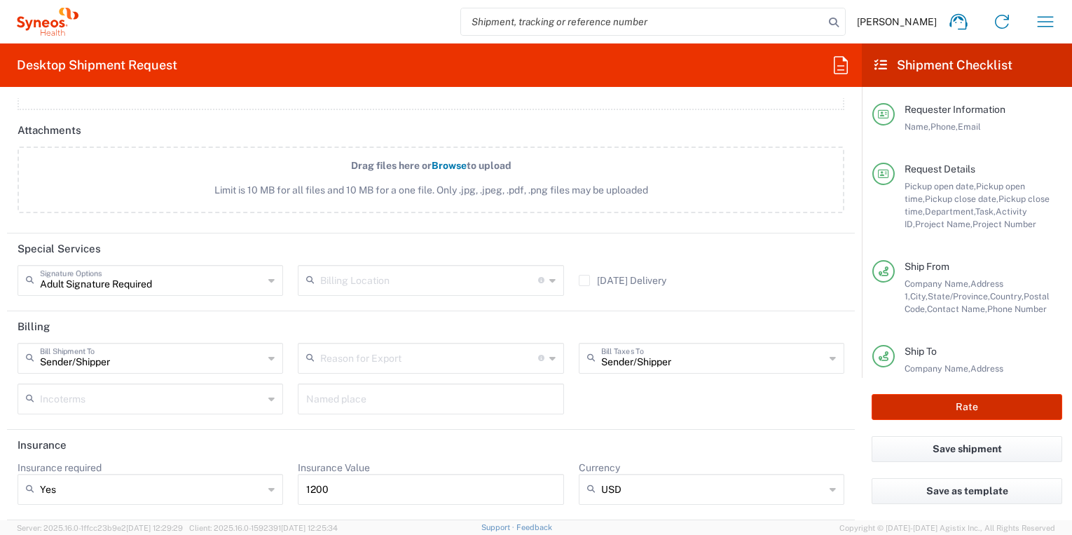
click at [974, 407] on button "Rate" at bounding box center [967, 407] width 191 height 26
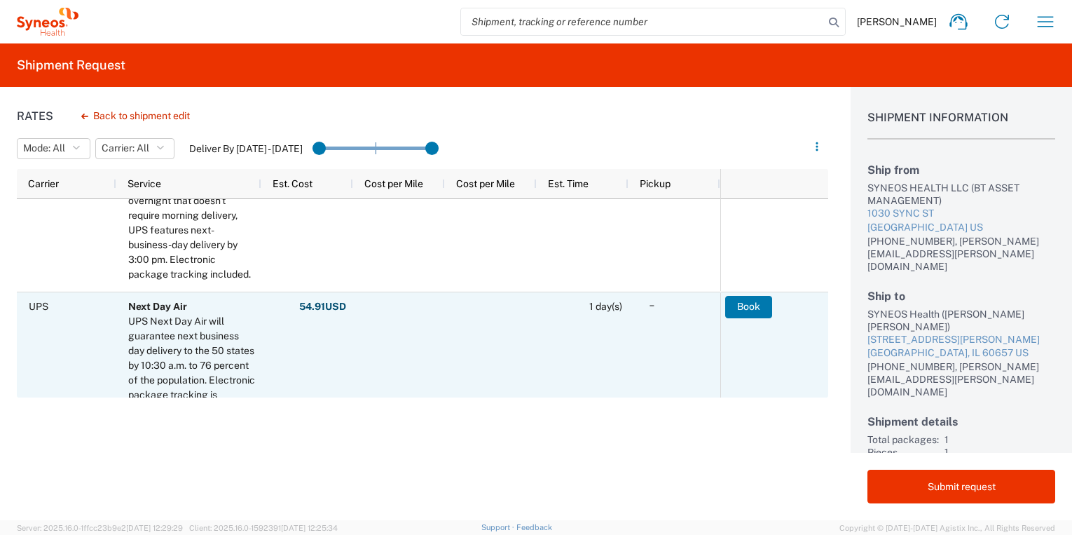
scroll to position [380, 0]
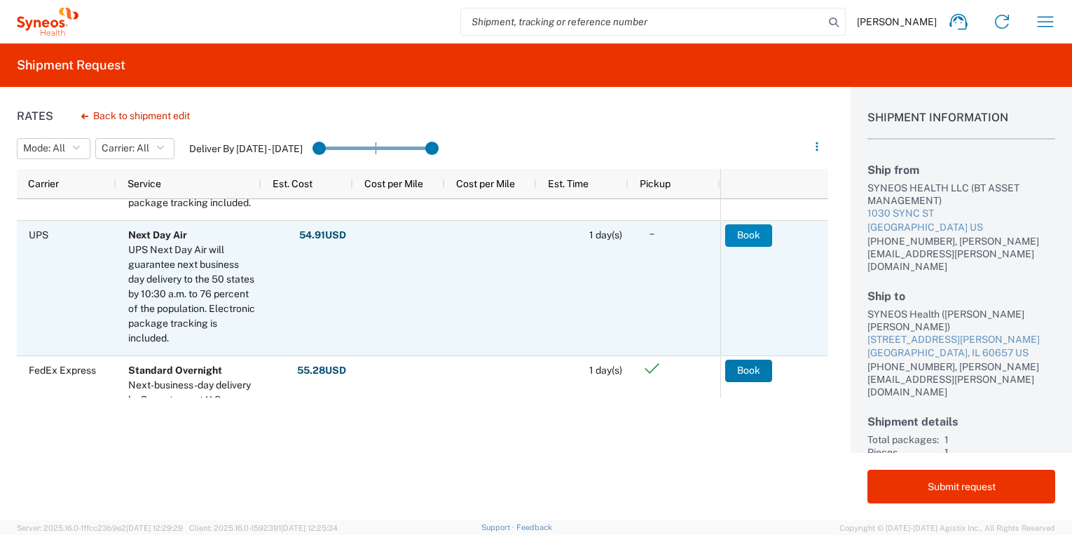
click at [756, 237] on button "Book" at bounding box center [748, 235] width 47 height 22
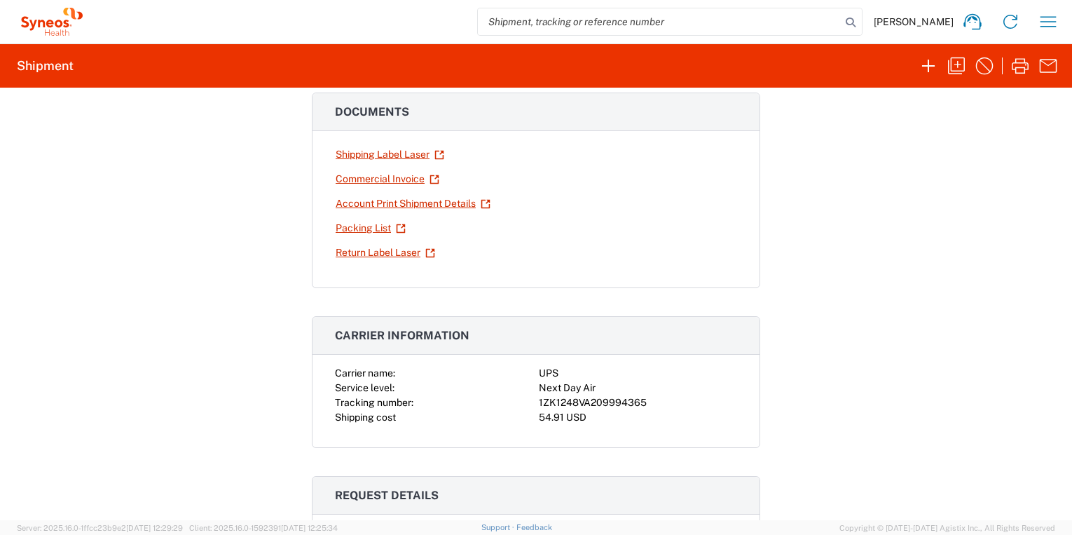
scroll to position [294, 0]
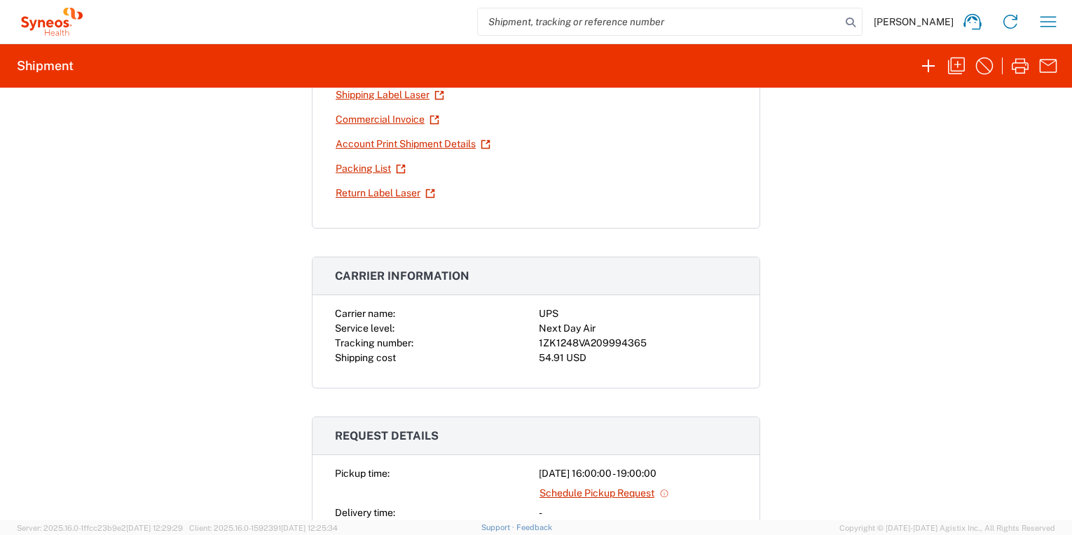
click at [619, 343] on div "1ZK1248VA209994365" at bounding box center [638, 343] width 198 height 15
copy div "1ZK1248VA209994365"
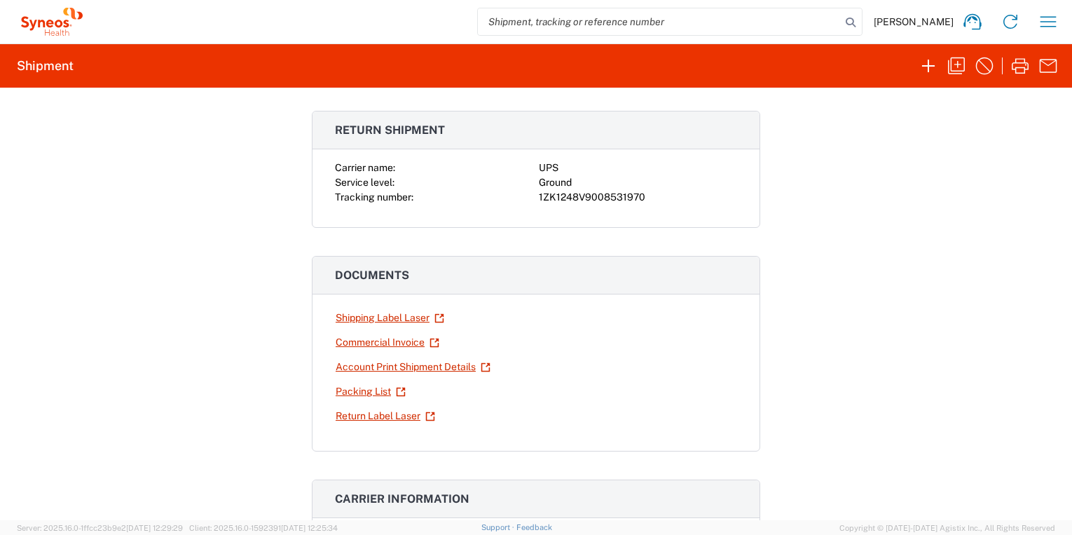
scroll to position [74, 0]
click at [374, 313] on link "Shipping Label Laser" at bounding box center [390, 315] width 110 height 25
click at [378, 416] on link "Return Label Laser" at bounding box center [385, 414] width 101 height 25
